Goal: Task Accomplishment & Management: Complete application form

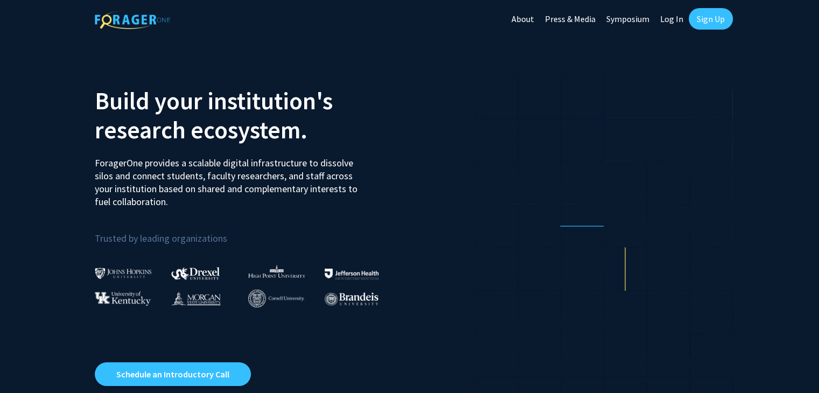
click at [680, 22] on link "Log In" at bounding box center [672, 19] width 34 height 38
select select
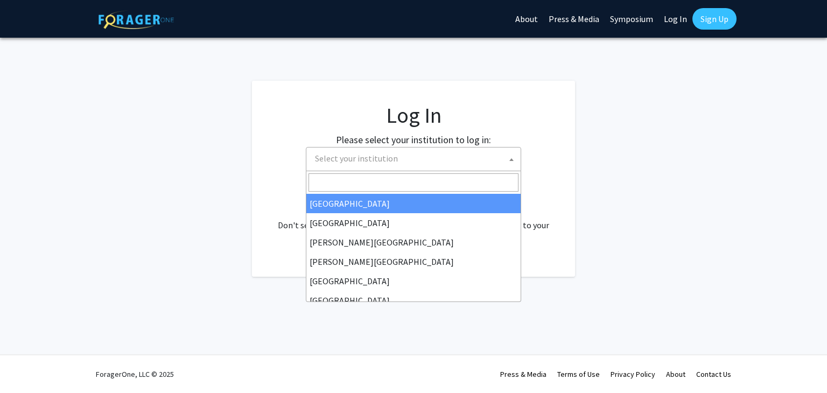
click at [487, 160] on span "Select your institution" at bounding box center [416, 158] width 210 height 22
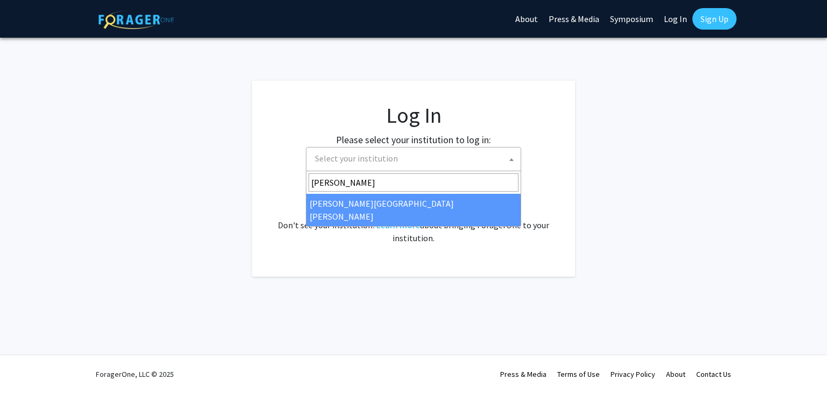
type input "[PERSON_NAME]"
select select "1"
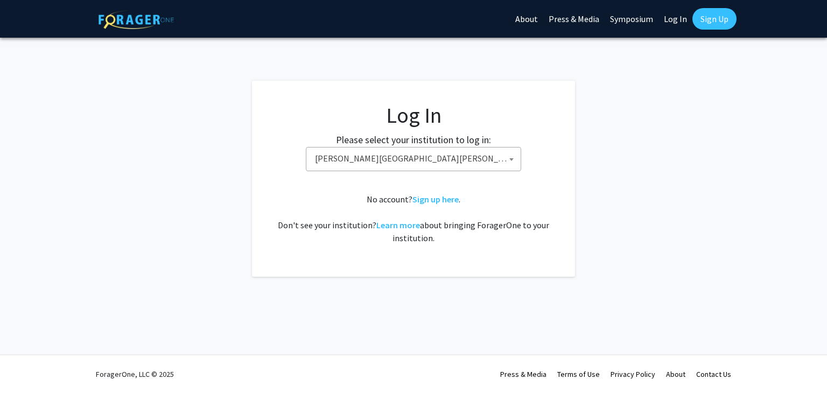
click at [663, 18] on link "Log In" at bounding box center [675, 19] width 34 height 38
click at [700, 20] on link "Sign Up" at bounding box center [714, 19] width 44 height 22
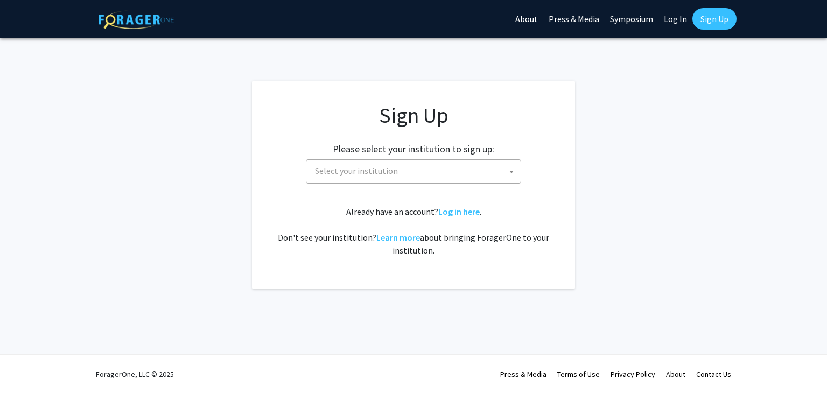
click at [700, 20] on link "Sign Up" at bounding box center [714, 19] width 44 height 22
